Goal: Information Seeking & Learning: Check status

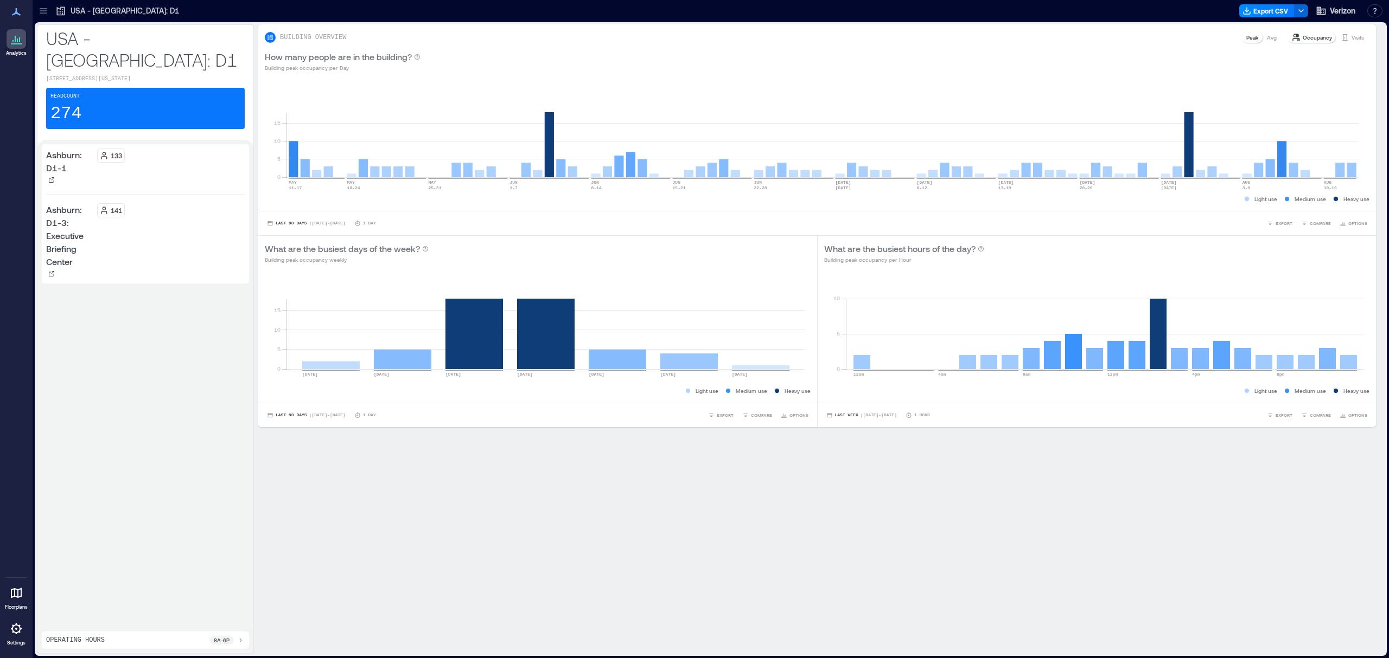
click at [38, 10] on icon at bounding box center [43, 10] width 11 height 11
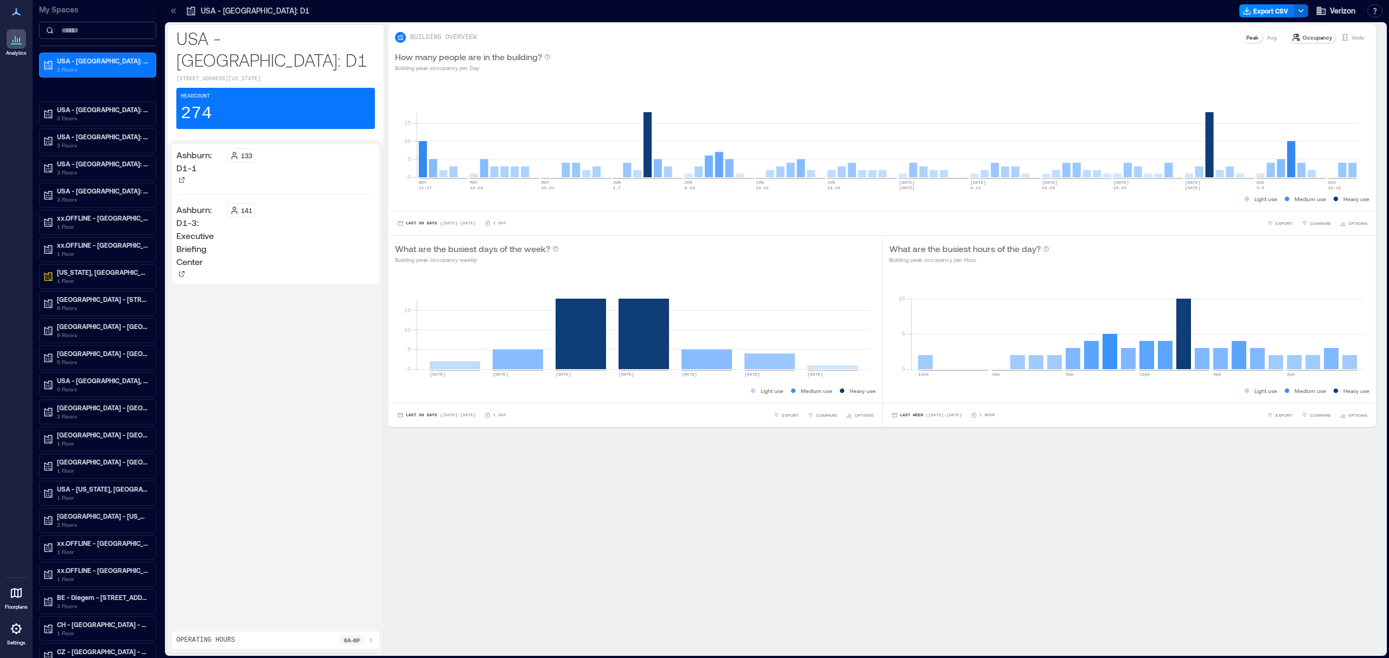
click at [73, 27] on input at bounding box center [97, 30] width 117 height 17
click at [12, 12] on icon at bounding box center [16, 11] width 13 height 13
click at [293, 338] on div "Ashburn: D1-1 133 Ashburn: D1-3: Executive Briefing Center 141" at bounding box center [275, 383] width 207 height 479
click at [64, 28] on input at bounding box center [97, 30] width 117 height 17
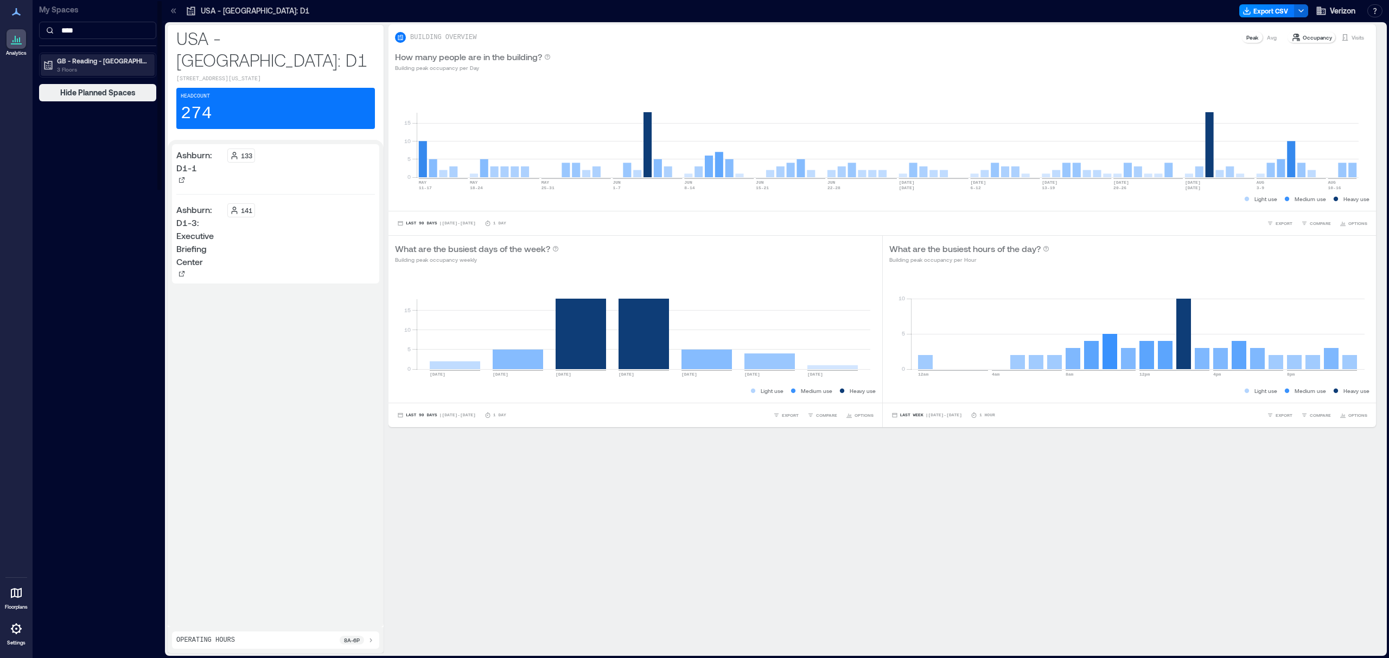
type input "****"
click at [76, 66] on p "3 Floors" at bounding box center [102, 69] width 91 height 9
click at [79, 112] on div "DG/EG" at bounding box center [95, 116] width 105 height 11
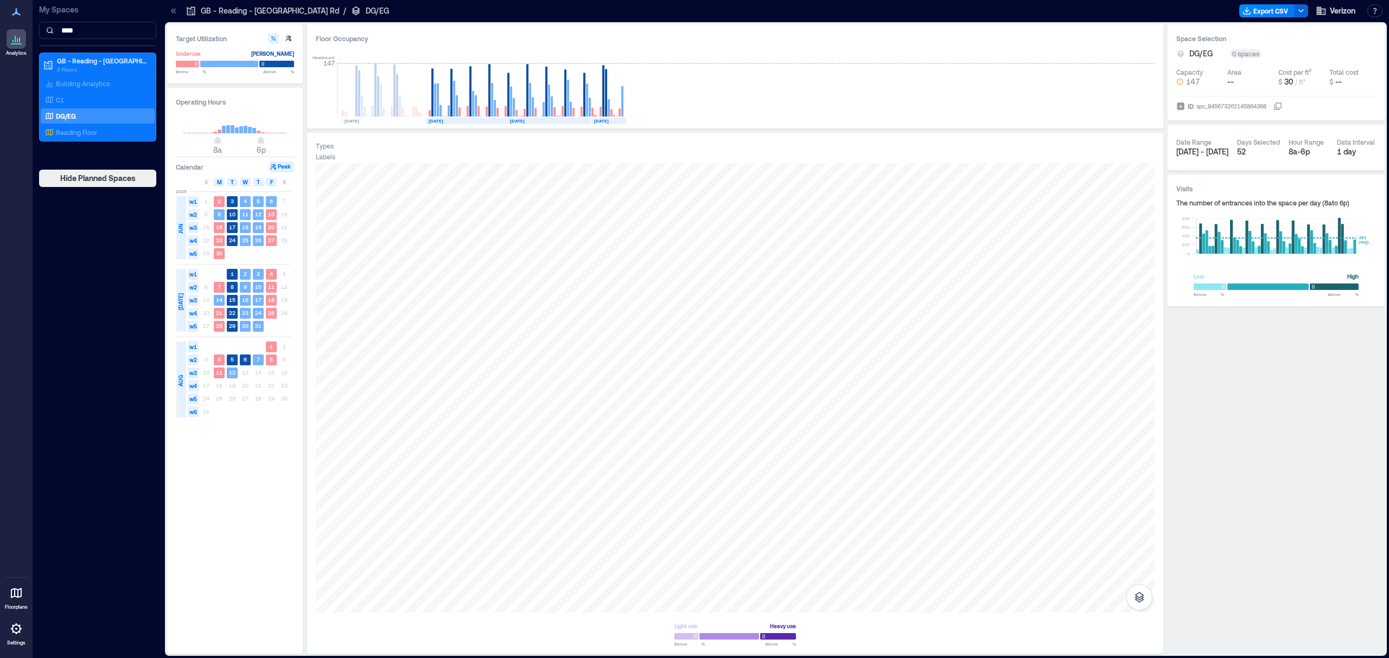
click at [1203, 102] on div "spc_845673262145864368" at bounding box center [1231, 106] width 72 height 11
click at [1273, 102] on button "ID spc_845673262145864368" at bounding box center [1277, 106] width 9 height 9
click at [1336, 13] on span "Verizon" at bounding box center [1341, 10] width 25 height 11
click at [1192, 374] on div "Space Selection DG/EG 0 spaces Capacity 147 Area -- Cost per ft² $ 30 / ft² Tot…" at bounding box center [1275, 339] width 217 height 630
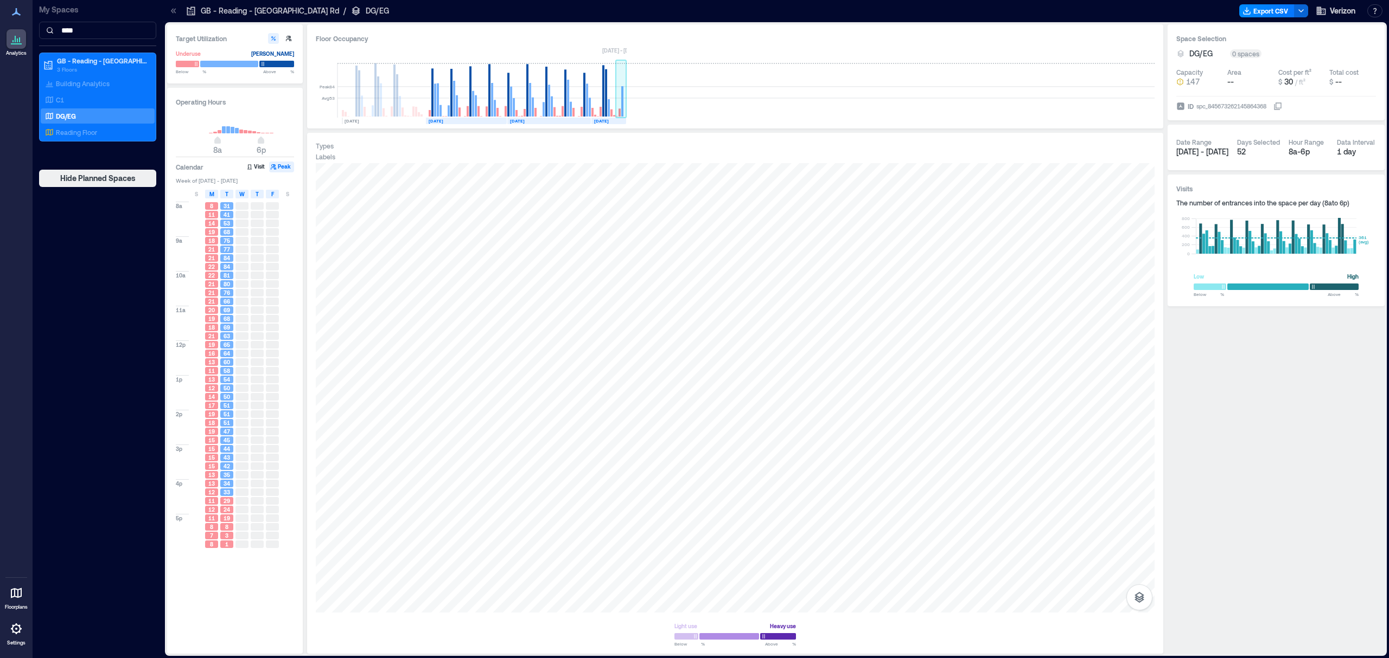
click at [618, 111] on rect at bounding box center [619, 112] width 2 height 8
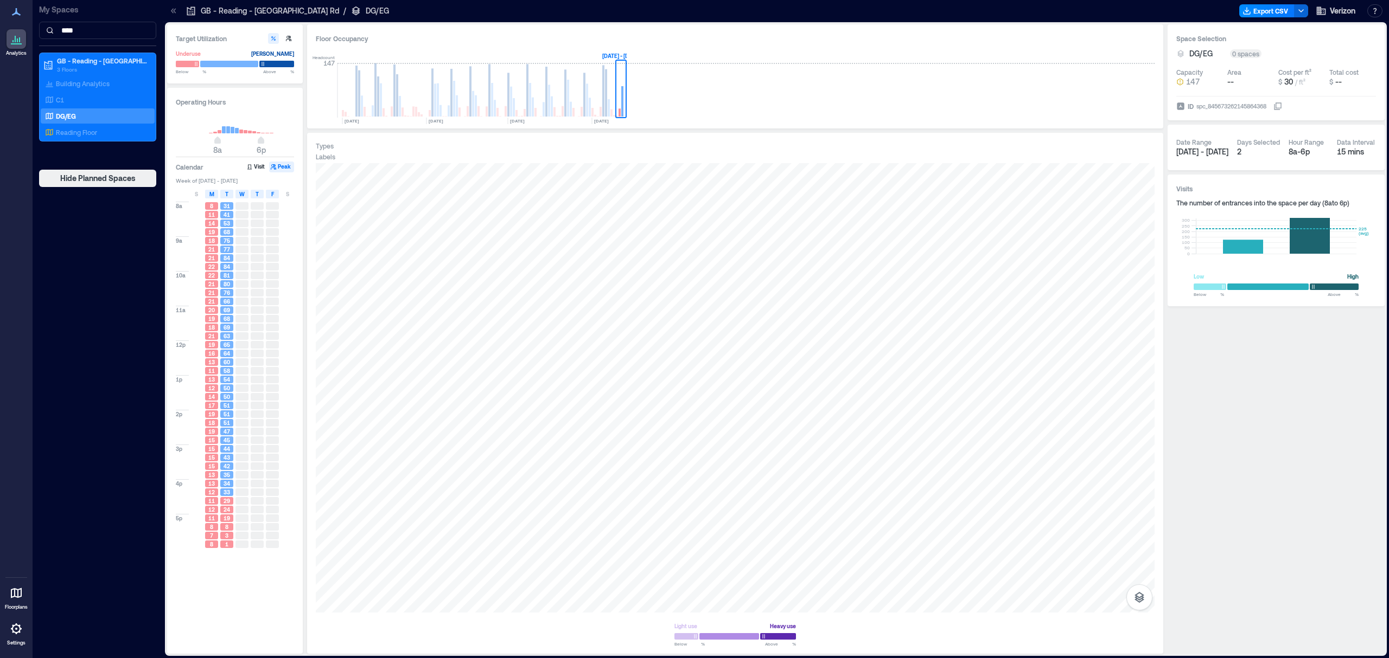
click at [229, 500] on span "29" at bounding box center [226, 501] width 7 height 8
click at [250, 168] on icon "button" at bounding box center [249, 167] width 7 height 7
click at [279, 166] on button "Peak" at bounding box center [281, 167] width 25 height 11
click at [1047, 68] on div "Headcount 147 [DATE] [DATE] [DATE] AUG, [DATE] - [DATE]" at bounding box center [735, 84] width 839 height 72
